Goal: Transaction & Acquisition: Purchase product/service

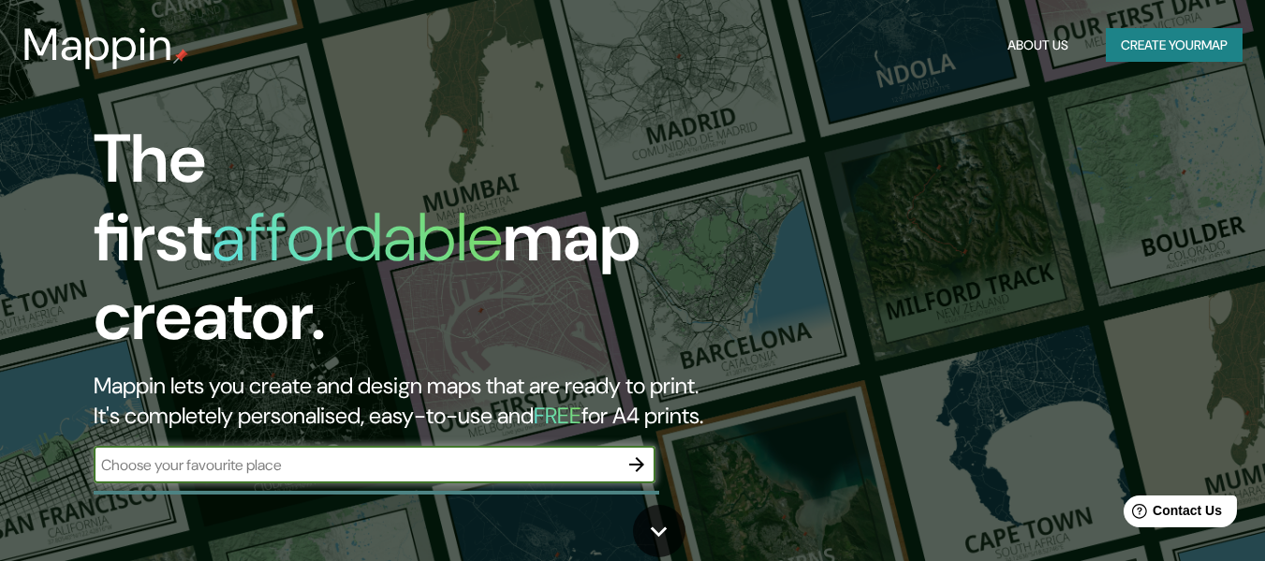
scroll to position [180, 0]
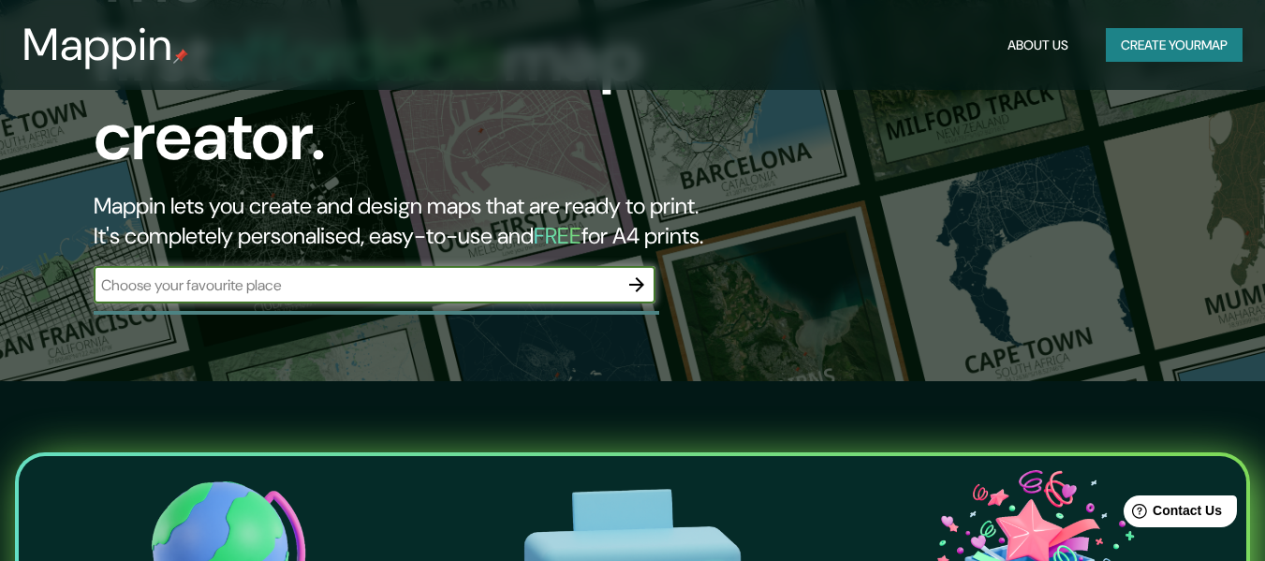
drag, startPoint x: 588, startPoint y: 259, endPoint x: 604, endPoint y: 258, distance: 16.0
click at [588, 274] on input "text" at bounding box center [356, 285] width 524 height 22
type input "[GEOGRAPHIC_DATA]"
click at [1214, 51] on button "Create your map" at bounding box center [1174, 45] width 137 height 35
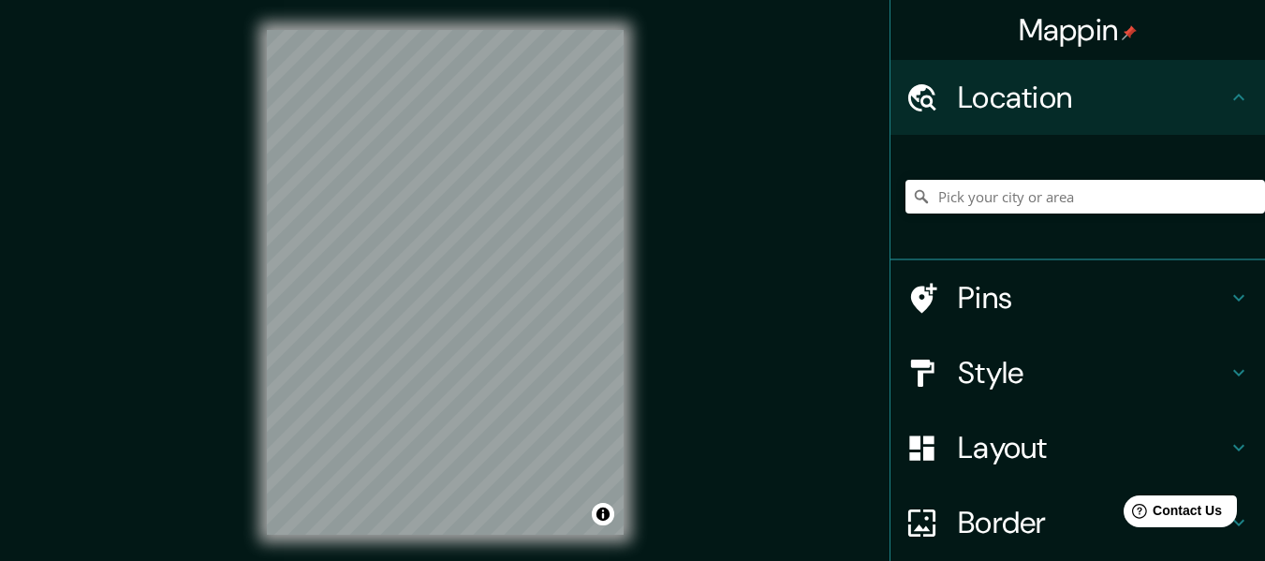
click at [730, 421] on div "Mappin Location Pins Style Layout Border Choose a border. Hint : you can make l…" at bounding box center [632, 297] width 1265 height 595
click at [644, 245] on div "© Mapbox © OpenStreetMap Improve this map" at bounding box center [445, 282] width 417 height 565
click at [261, 378] on div "© Mapbox © OpenStreetMap Improve this map" at bounding box center [445, 282] width 417 height 565
click at [247, 221] on div "© Mapbox © OpenStreetMap Improve this map" at bounding box center [445, 282] width 417 height 565
click at [686, 272] on div "Mappin Location Pins Style Layout Border Choose a border. Hint : you can make l…" at bounding box center [632, 297] width 1265 height 595
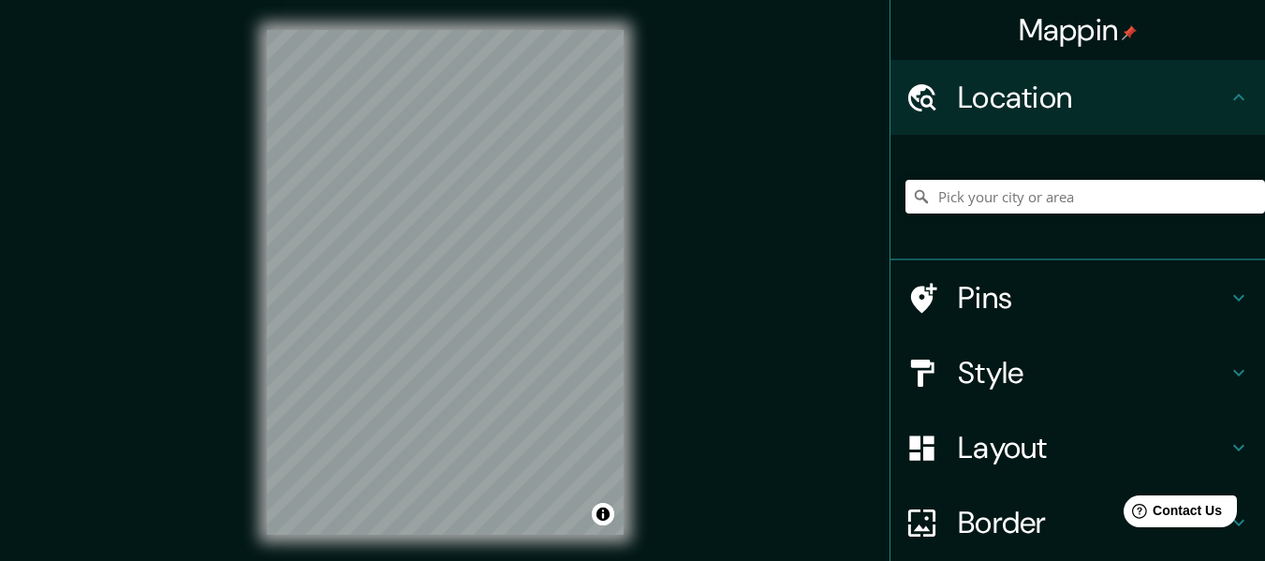
click at [230, 223] on div "Mappin Location Pins Style Layout Border Choose a border. Hint : you can make l…" at bounding box center [632, 297] width 1265 height 595
click at [610, 27] on div "© Mapbox © OpenStreetMap Improve this map" at bounding box center [445, 282] width 417 height 565
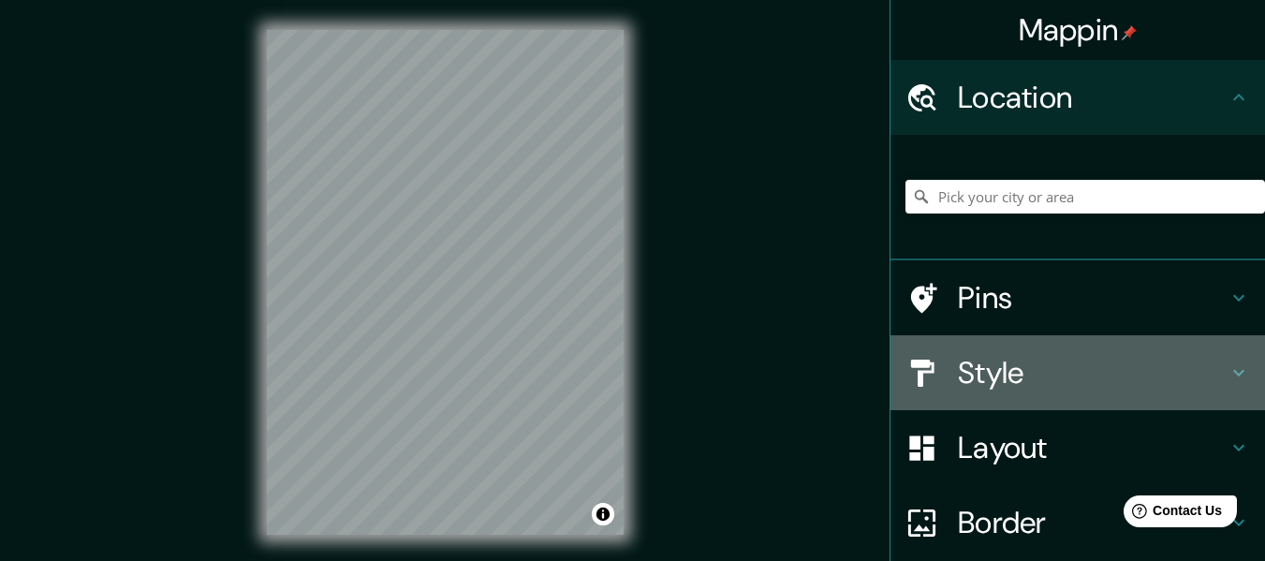
click at [1001, 376] on h4 "Style" at bounding box center [1093, 372] width 270 height 37
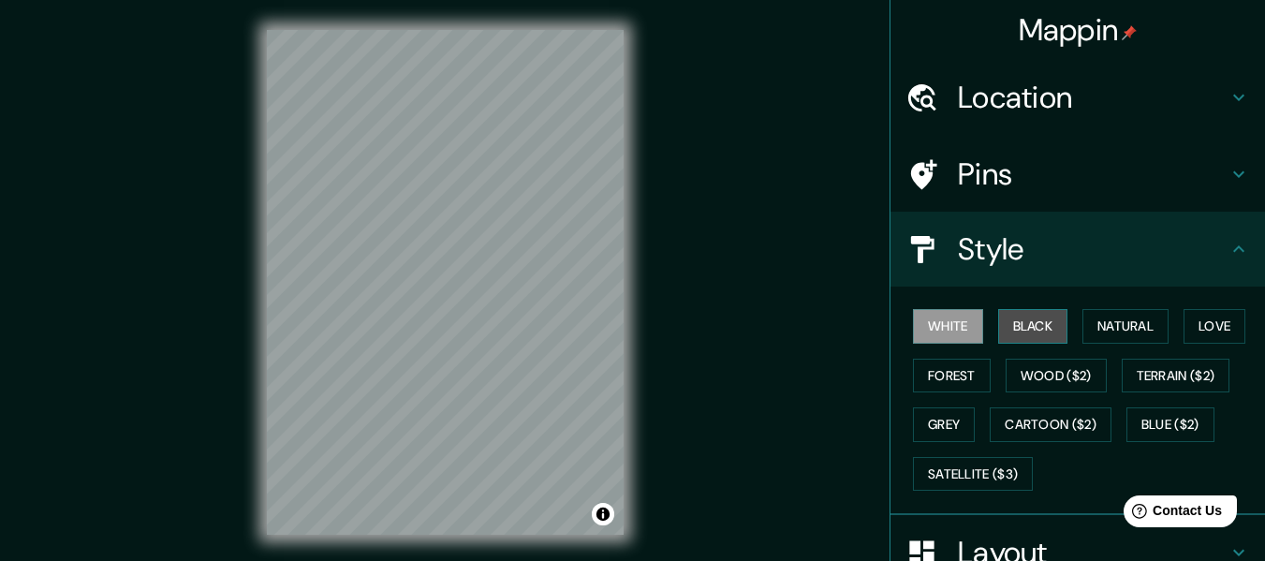
click at [1035, 332] on button "Black" at bounding box center [1033, 326] width 70 height 35
click at [827, 272] on div "Mappin Location Pins Style White Black Natural Love Forest Wood ($2) Terrain ($…" at bounding box center [632, 297] width 1265 height 595
